Goal: Task Accomplishment & Management: Complete application form

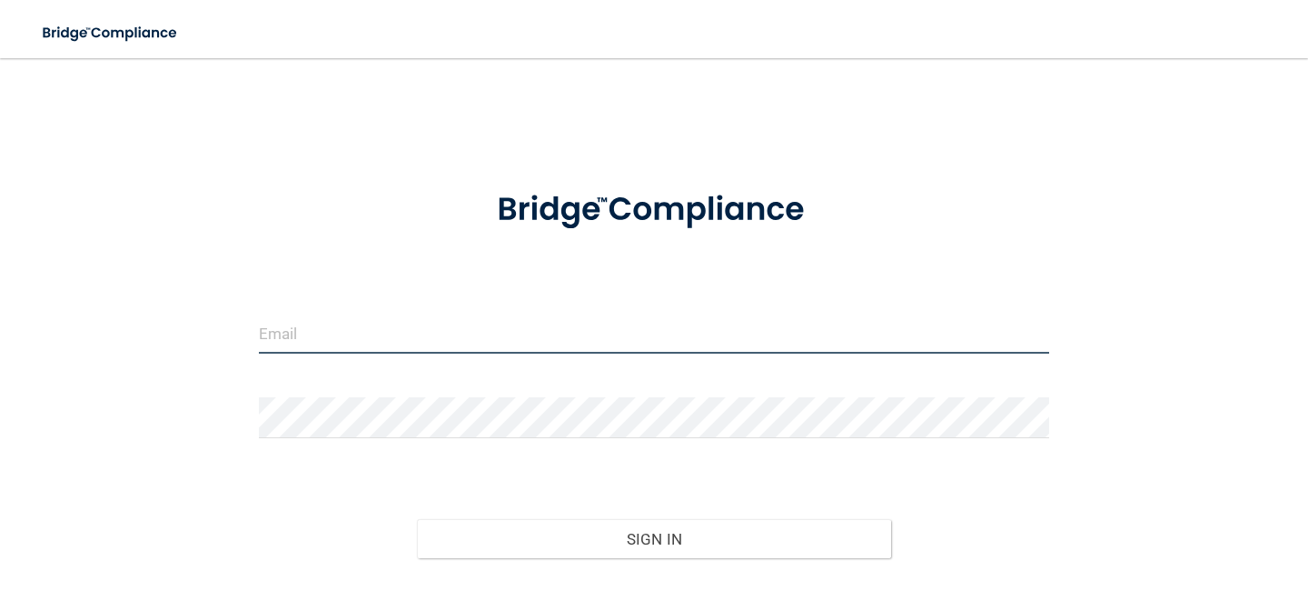
click at [378, 337] on input "email" at bounding box center [654, 333] width 790 height 41
type input "[EMAIL_ADDRESS][DOMAIN_NAME]"
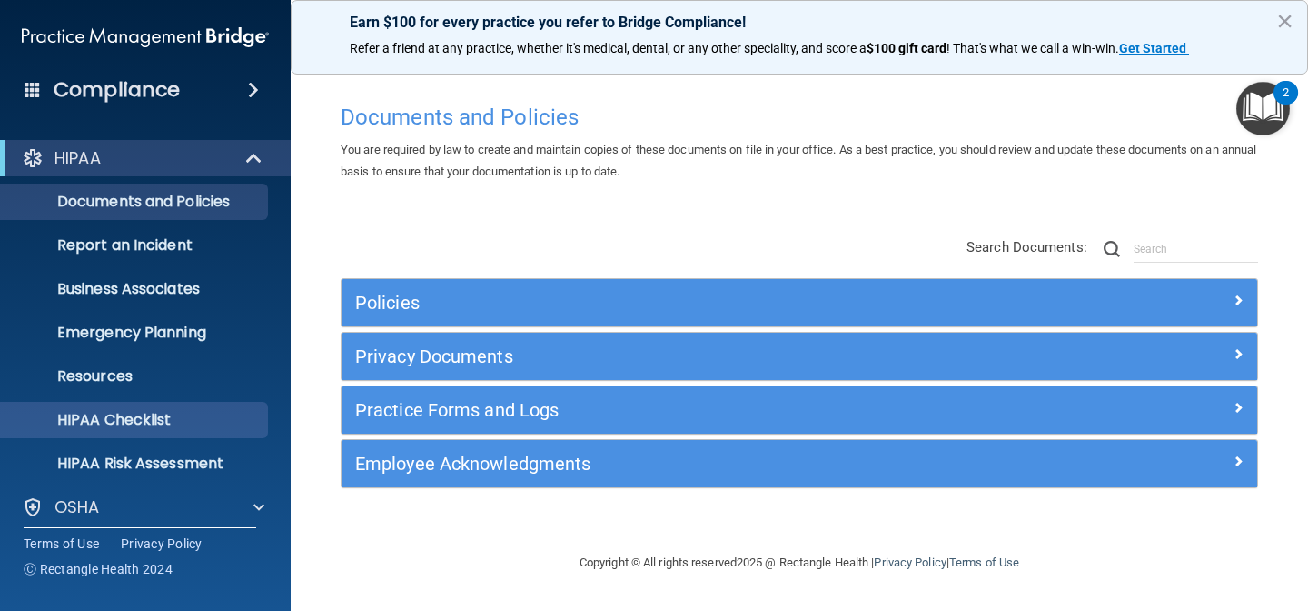
scroll to position [143, 0]
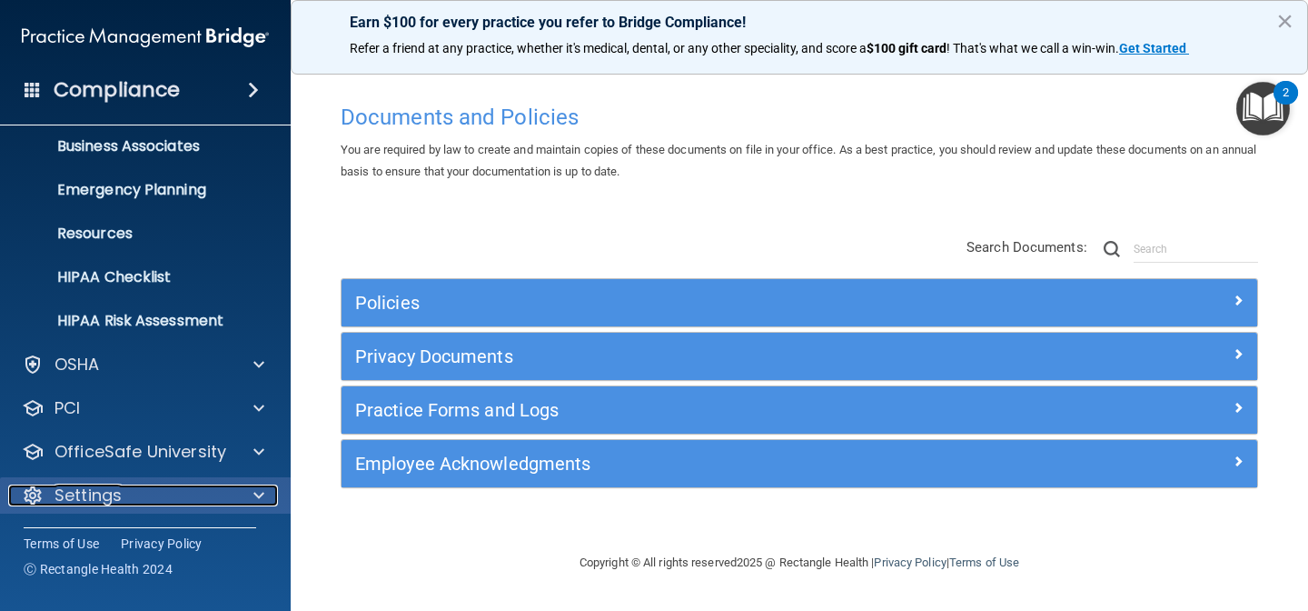
click at [166, 501] on div "Settings" at bounding box center [120, 495] width 225 height 22
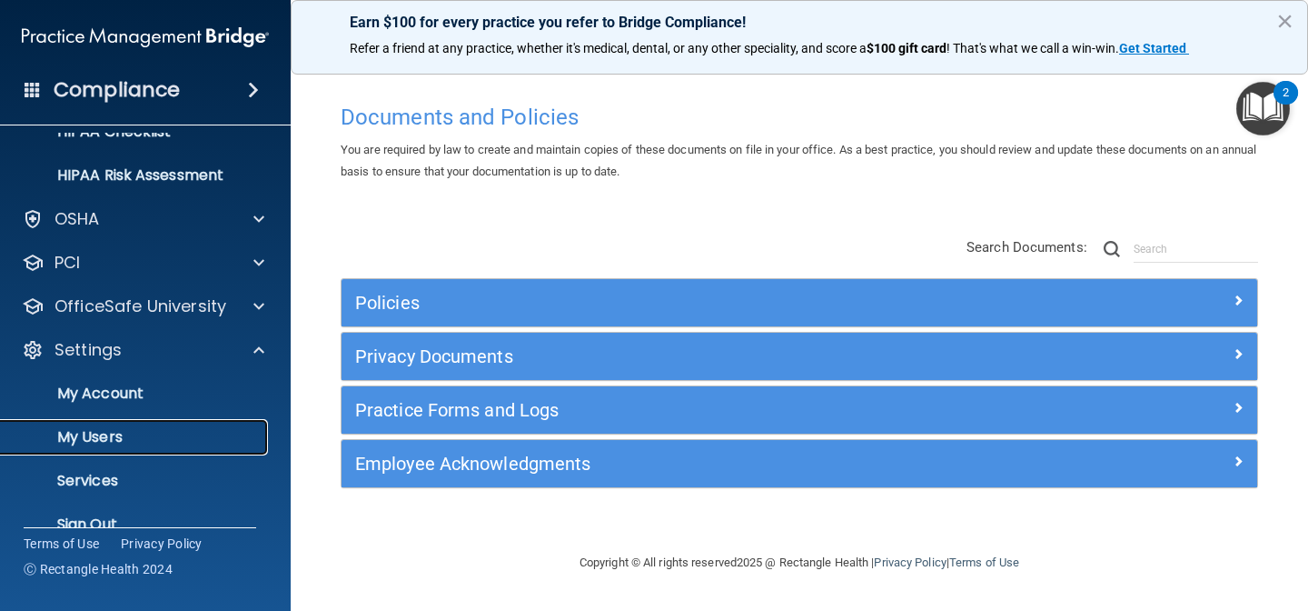
click at [156, 433] on p "My Users" at bounding box center [136, 437] width 248 height 18
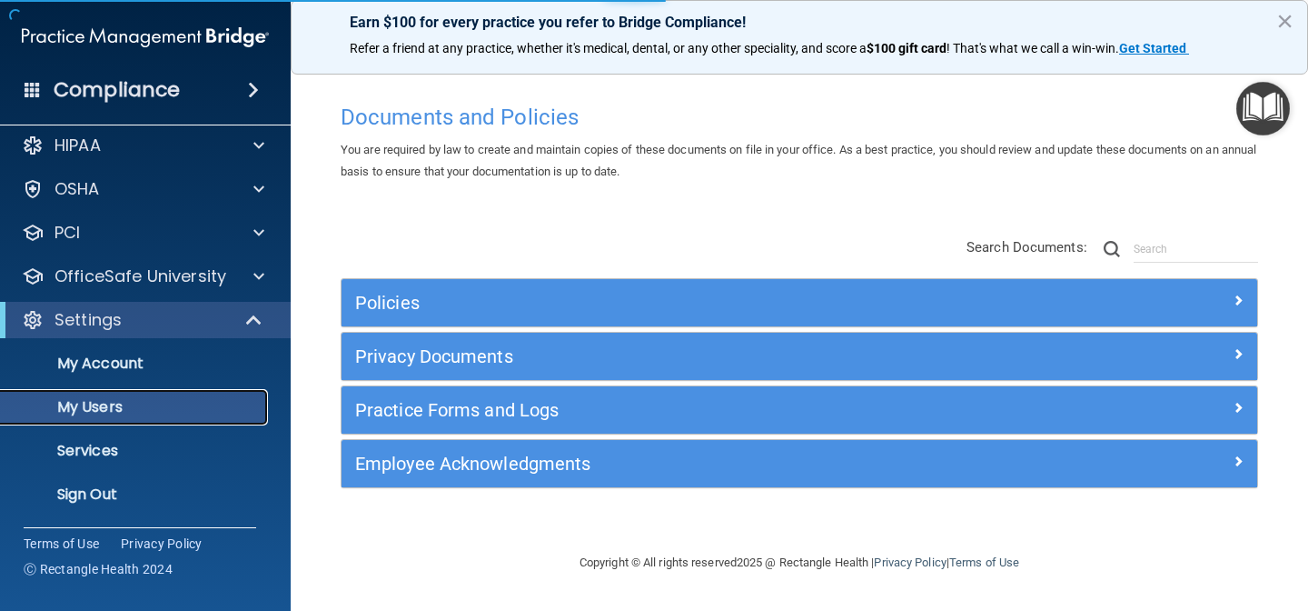
scroll to position [13, 0]
select select "20"
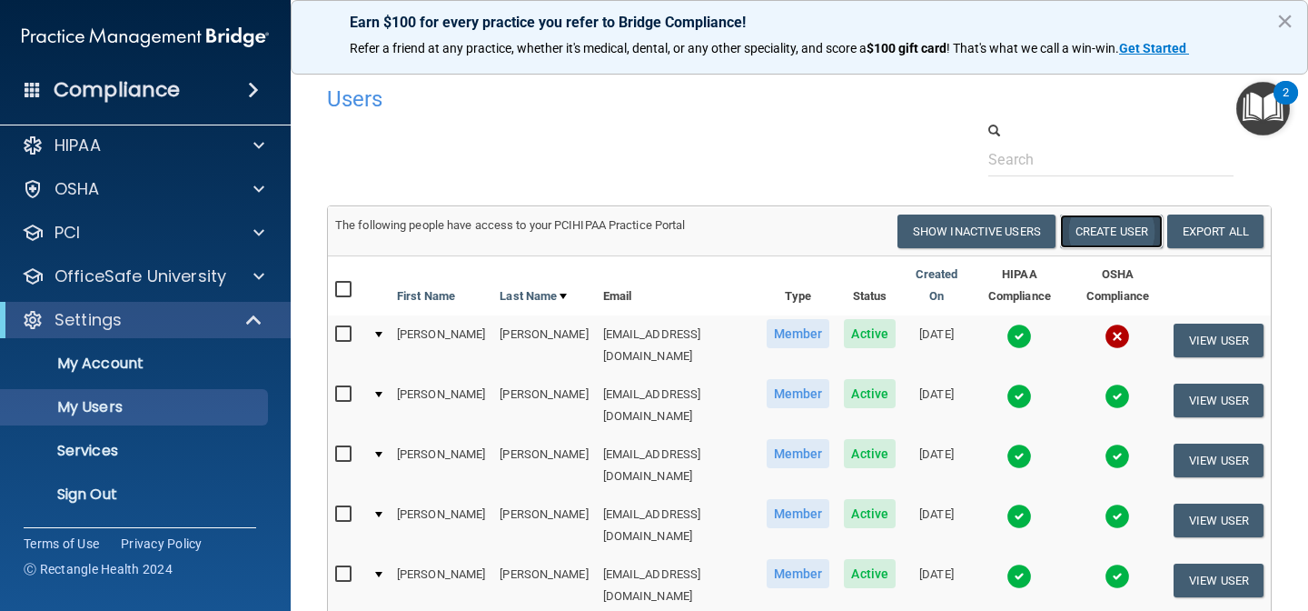
click at [1102, 237] on button "Create User" at bounding box center [1111, 231] width 103 height 34
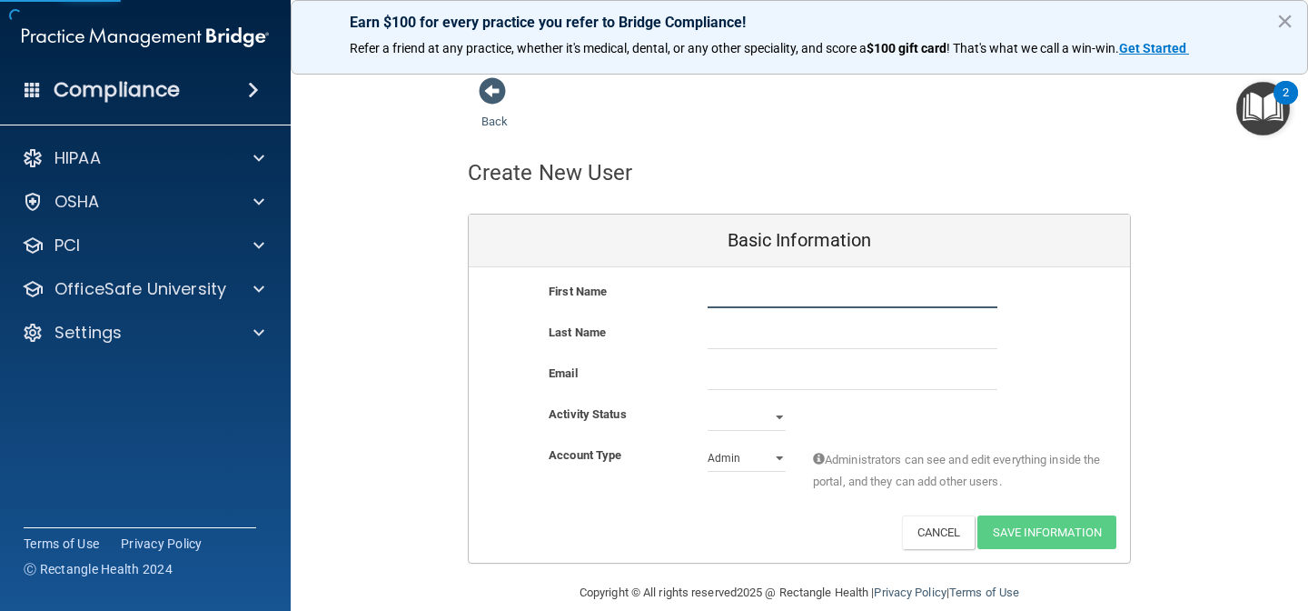
click at [798, 291] on input "text" at bounding box center [853, 294] width 290 height 27
drag, startPoint x: 850, startPoint y: 291, endPoint x: 693, endPoint y: 290, distance: 156.3
click at [694, 290] on div "[EMAIL_ADDRESS][DOMAIN_NAME] [EMAIL_ADDRESS][DOMAIN_NAME]" at bounding box center [852, 294] width 317 height 27
type input "[EMAIL_ADDRESS][DOMAIN_NAME]"
click at [761, 383] on input "email" at bounding box center [853, 376] width 290 height 27
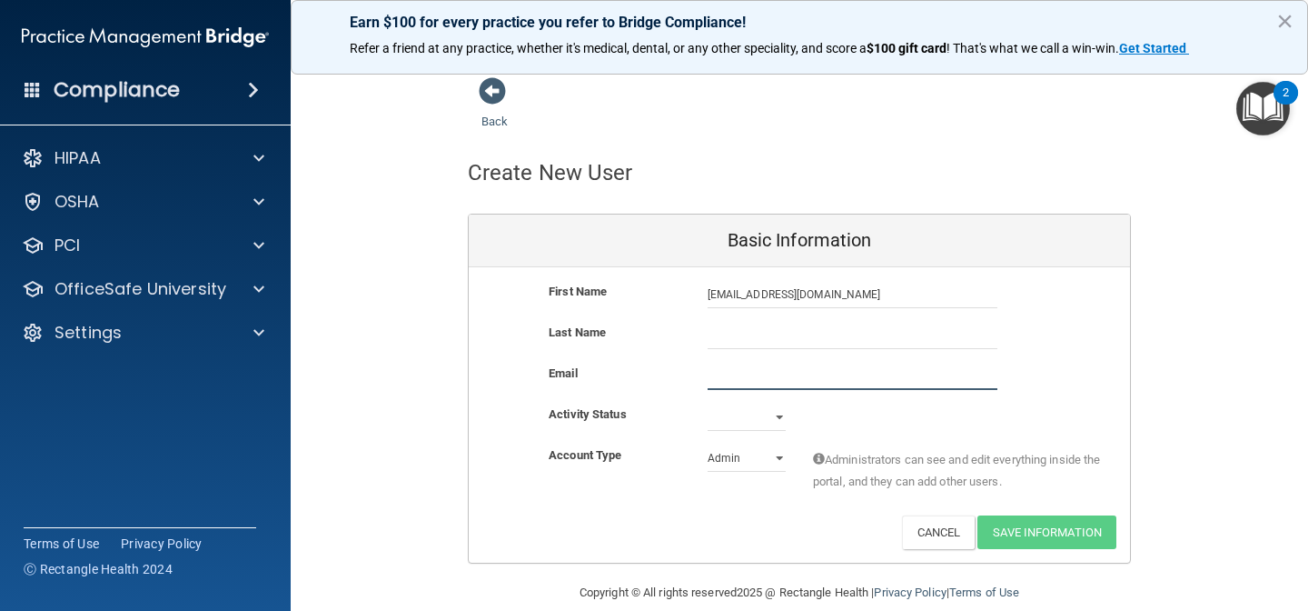
paste input "[EMAIL_ADDRESS][DOMAIN_NAME]"
type input "[EMAIL_ADDRESS][DOMAIN_NAME]"
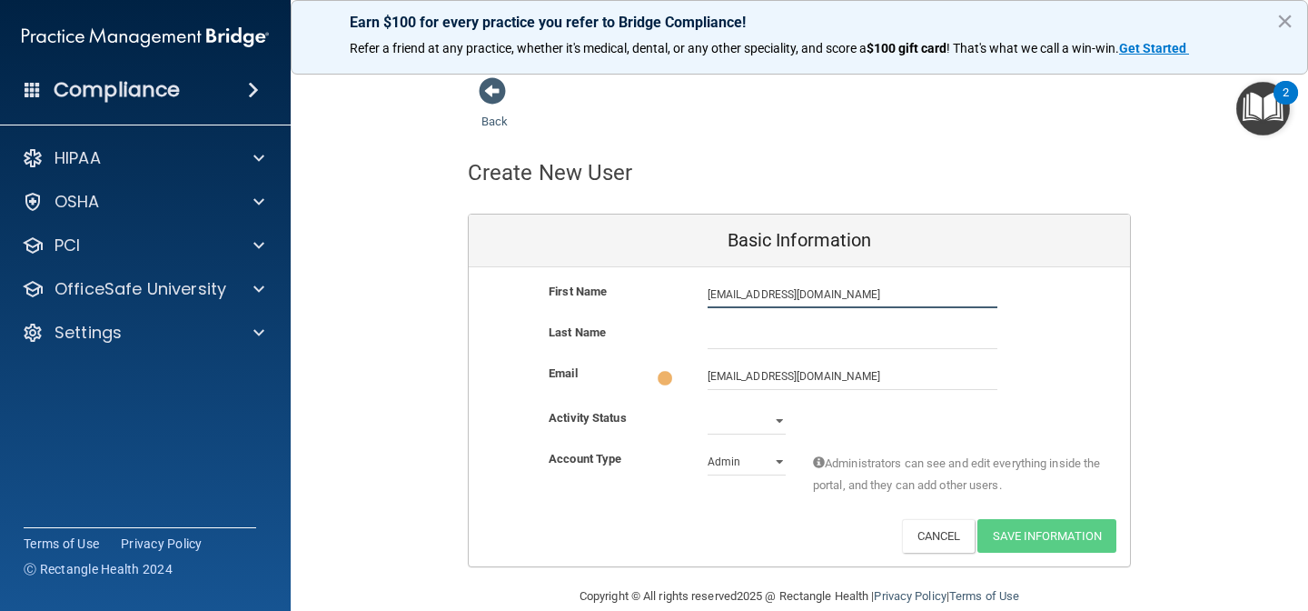
drag, startPoint x: 848, startPoint y: 296, endPoint x: 564, endPoint y: 294, distance: 283.5
click at [565, 295] on div "First Name [EMAIL_ADDRESS][DOMAIN_NAME] [EMAIL_ADDRESS][DOMAIN_NAME]" at bounding box center [799, 294] width 661 height 27
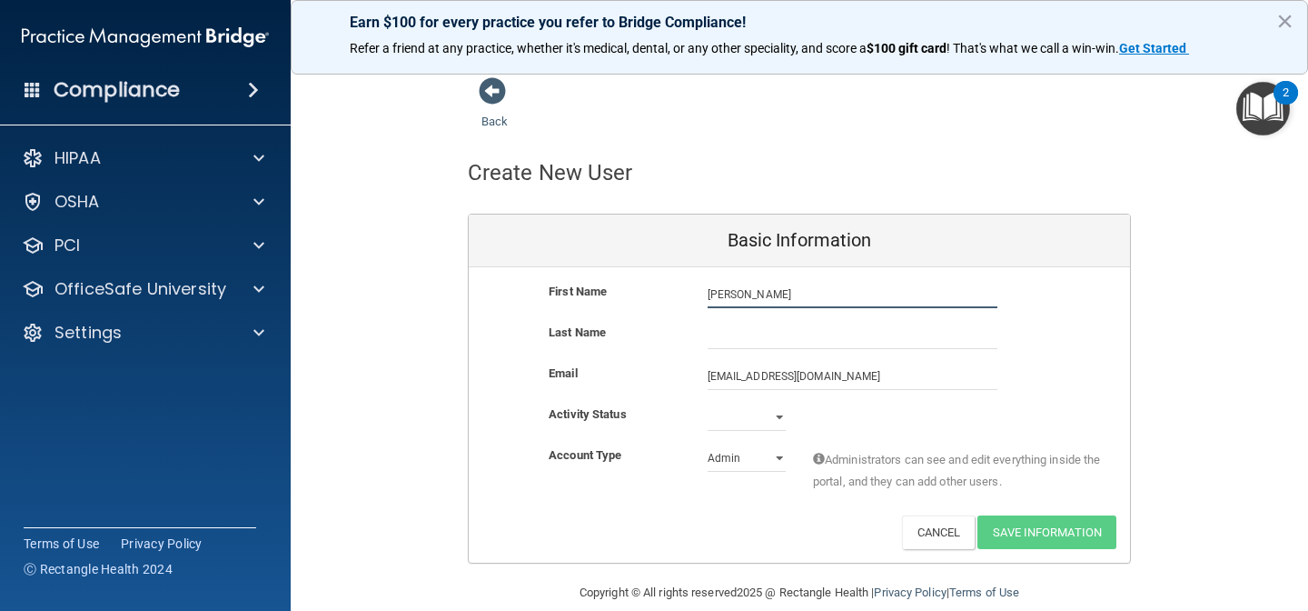
type input "[PERSON_NAME]"
click at [733, 333] on input "text" at bounding box center [853, 335] width 290 height 27
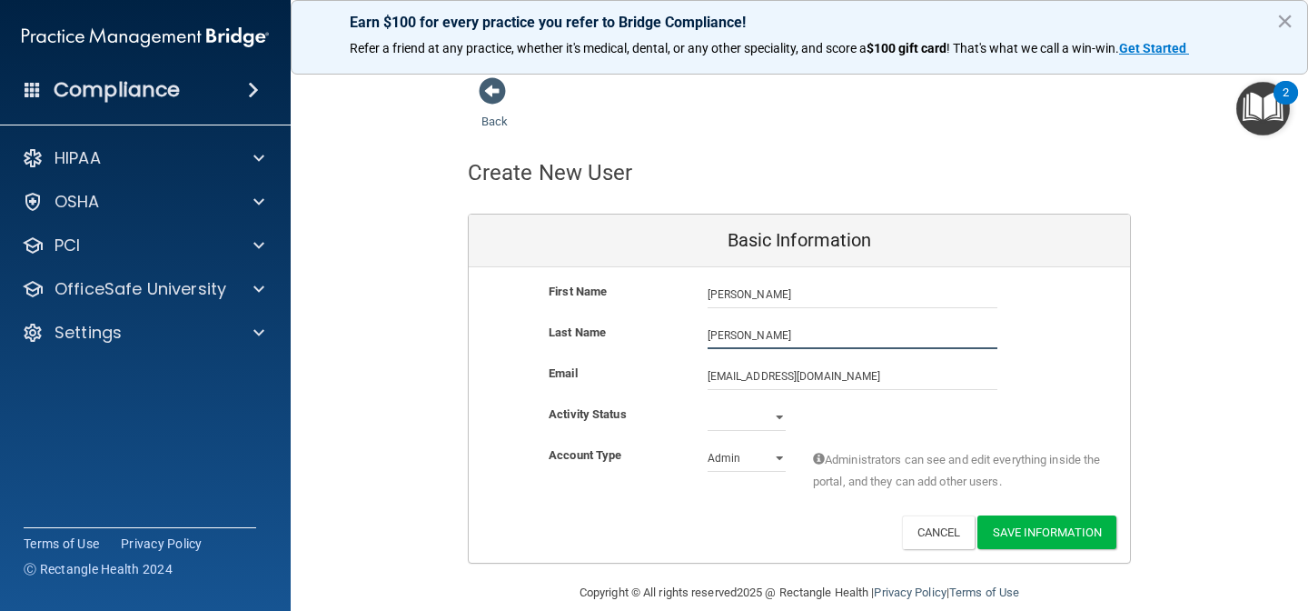
type input "[PERSON_NAME]"
click at [785, 414] on select "Active Inactive" at bounding box center [747, 416] width 78 height 27
select select "active"
click at [708, 403] on select "Active Inactive" at bounding box center [747, 416] width 78 height 27
click at [768, 454] on select "Admin Member" at bounding box center [747, 457] width 78 height 27
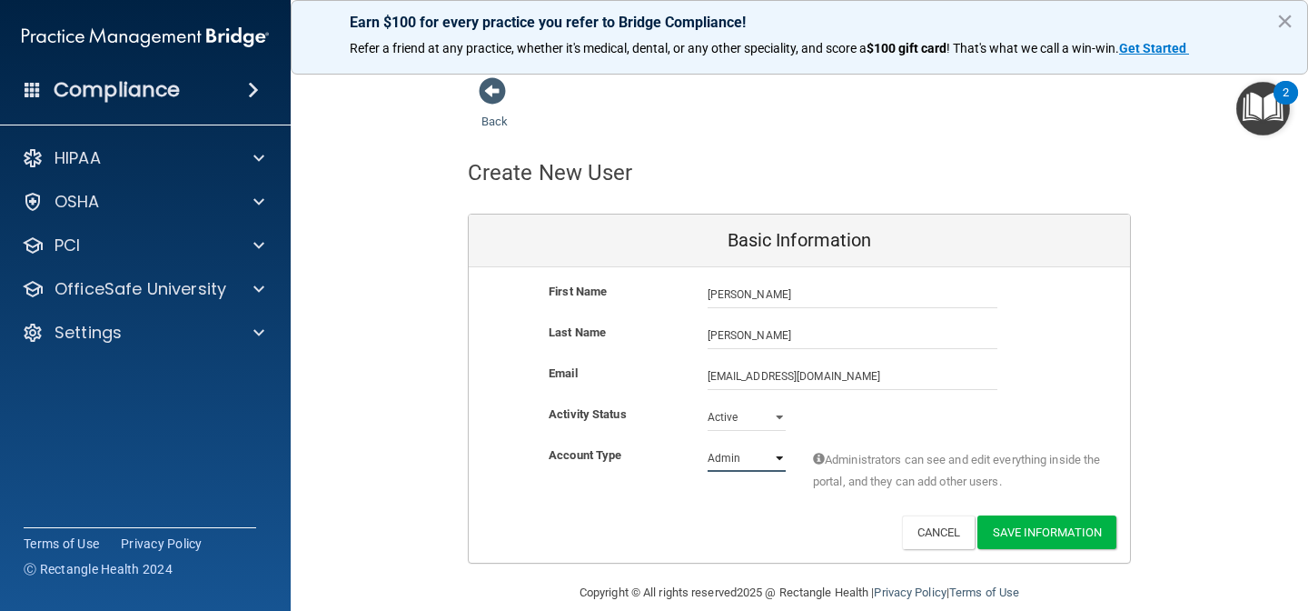
select select "practice_member"
click at [708, 444] on select "Admin Member" at bounding box center [747, 457] width 78 height 27
click at [1047, 533] on button "Save Information" at bounding box center [1047, 532] width 139 height 34
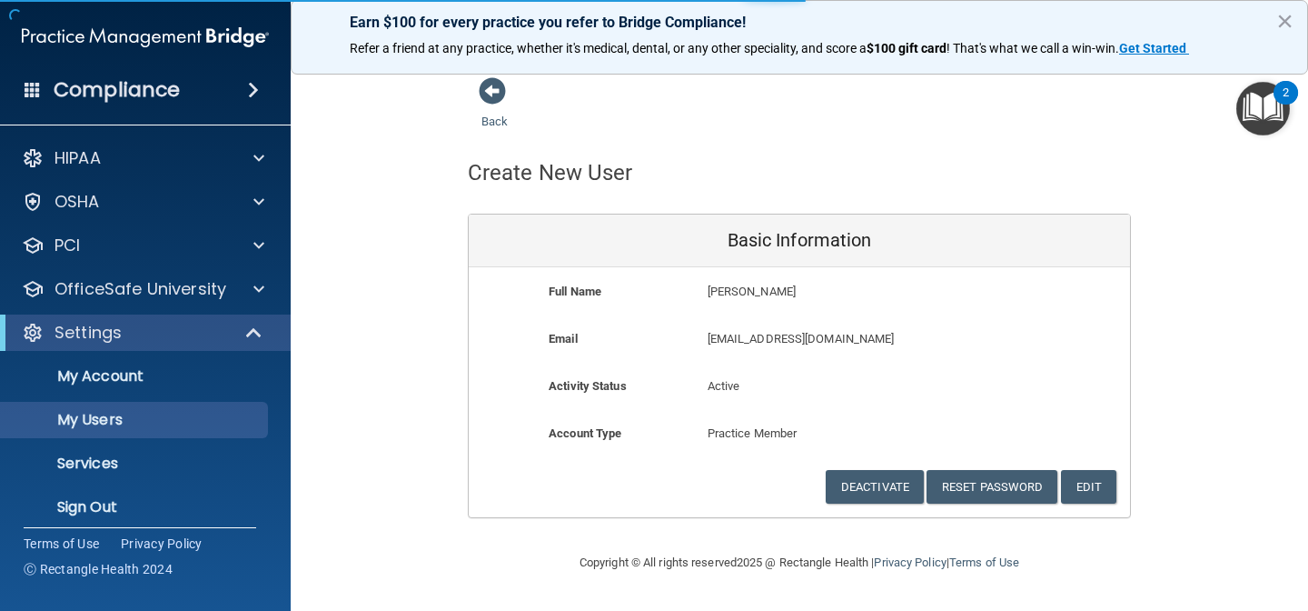
select select "20"
